Goal: Information Seeking & Learning: Find specific fact

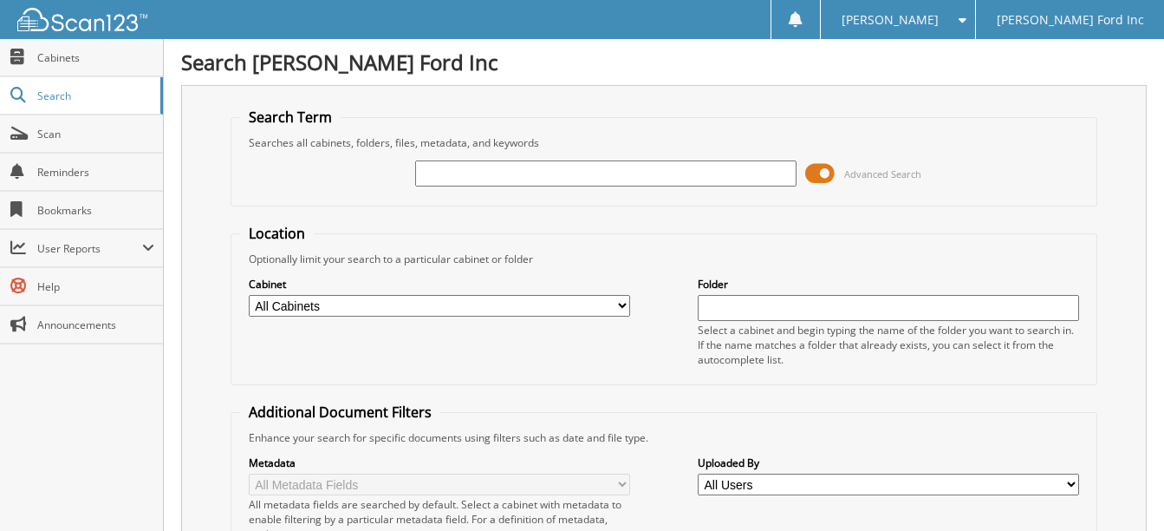
click at [429, 177] on input "text" at bounding box center [605, 173] width 381 height 26
type input "25t195a"
click at [505, 173] on input "25t195a" at bounding box center [605, 173] width 381 height 26
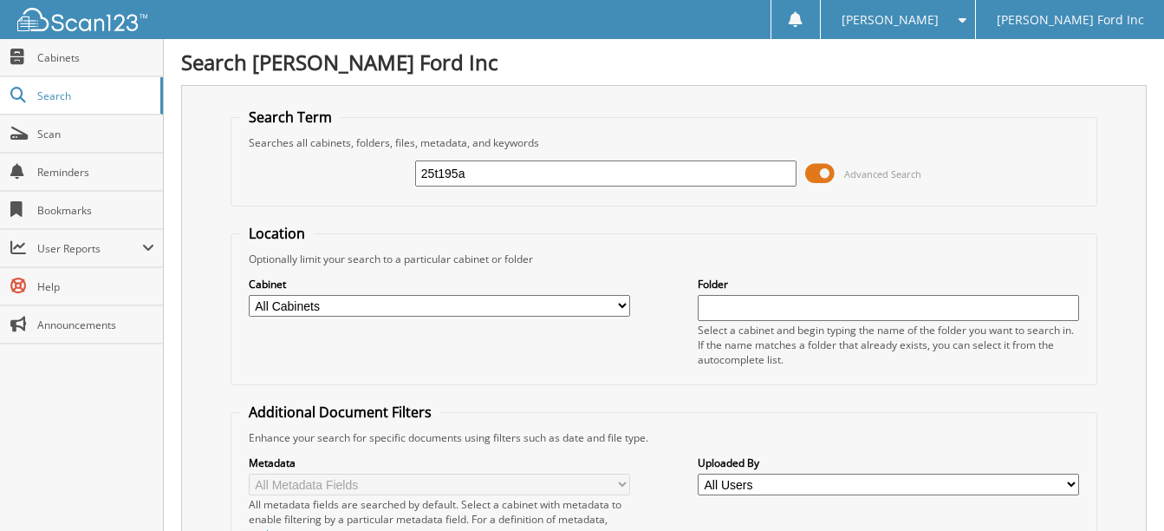
drag, startPoint x: 510, startPoint y: 163, endPoint x: 502, endPoint y: 170, distance: 10.4
click at [509, 163] on input "25t195a" at bounding box center [605, 173] width 381 height 26
type input "2"
click at [427, 173] on input "text" at bounding box center [605, 173] width 381 height 26
type input "6168655"
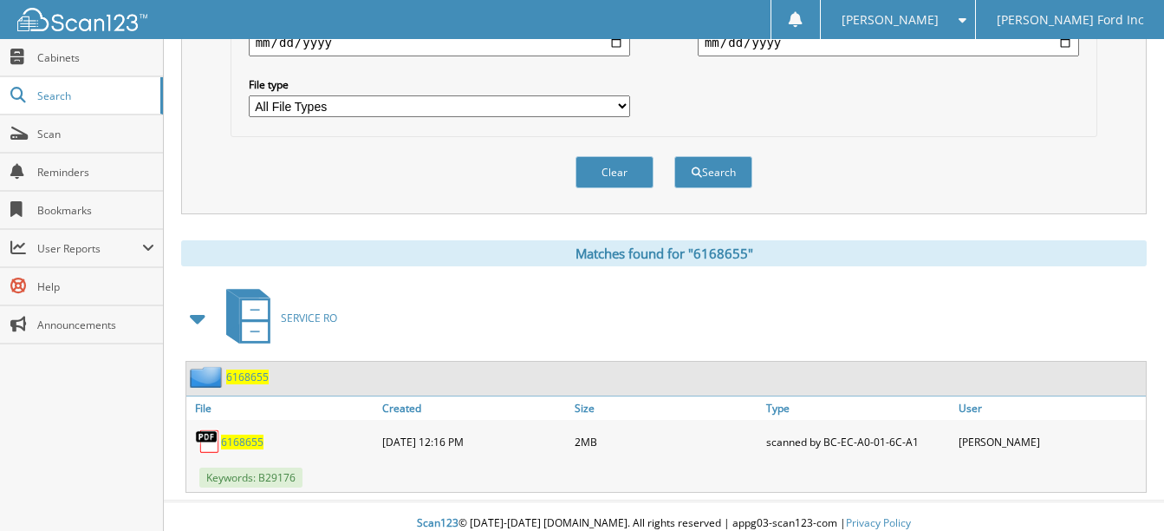
scroll to position [564, 0]
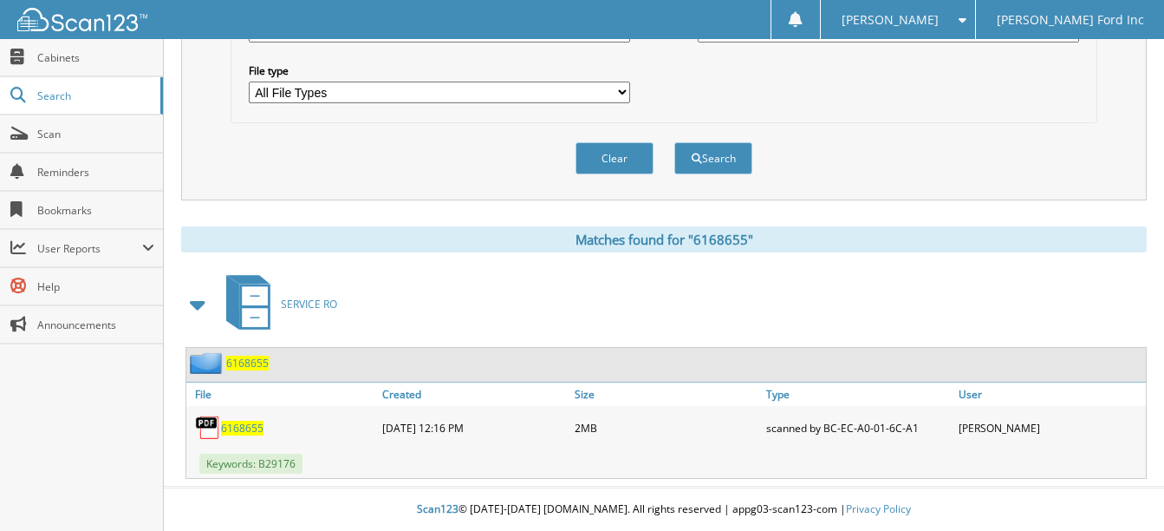
click at [246, 426] on span "6168655" at bounding box center [242, 427] width 42 height 15
